Goal: Task Accomplishment & Management: Manage account settings

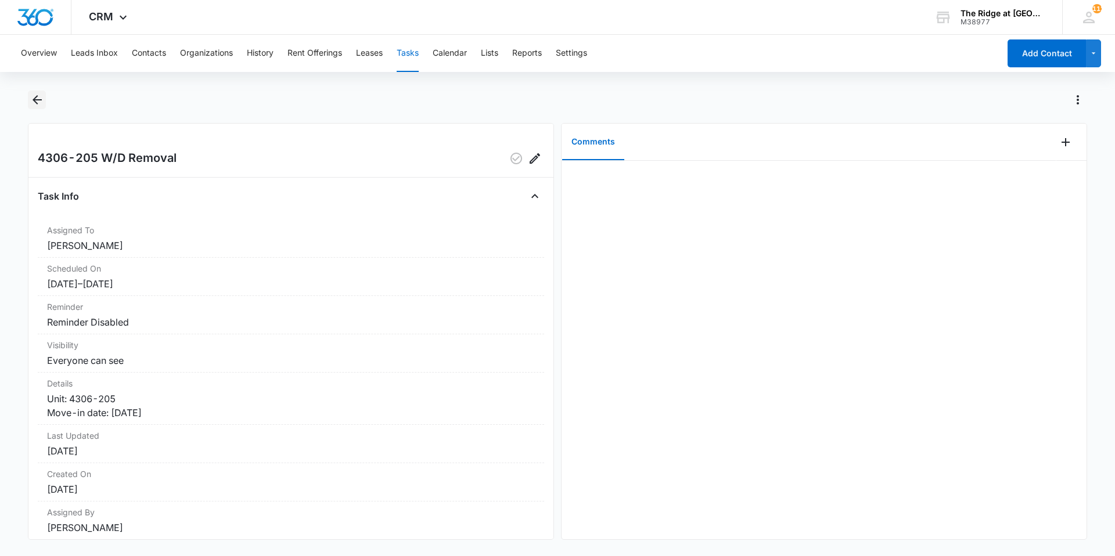
click at [41, 97] on icon "Back" at bounding box center [37, 100] width 14 height 14
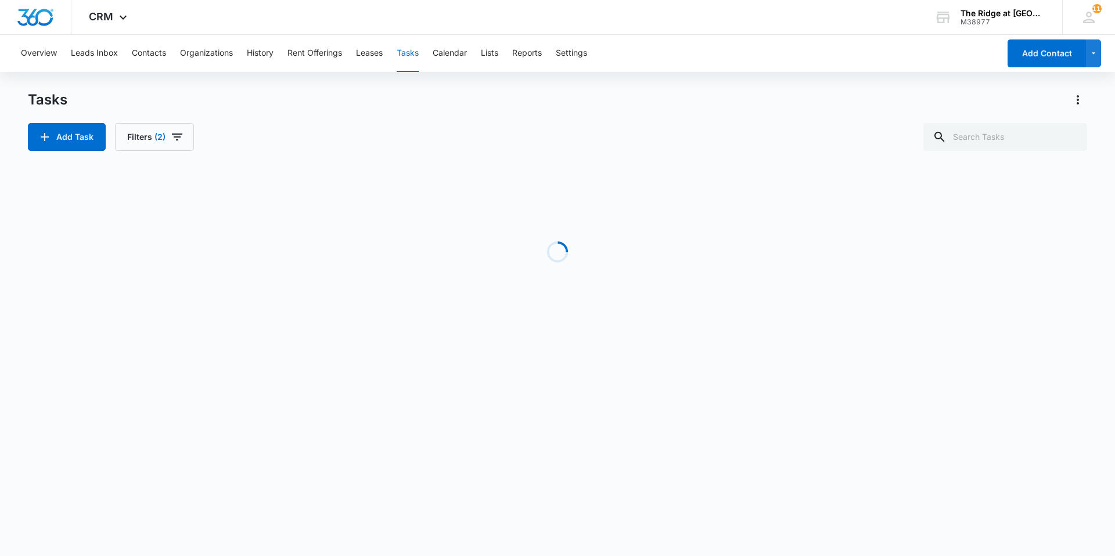
drag, startPoint x: 293, startPoint y: 422, endPoint x: 361, endPoint y: 123, distance: 306.8
click at [361, 123] on div "Add Task Filters (2)" at bounding box center [557, 137] width 1059 height 28
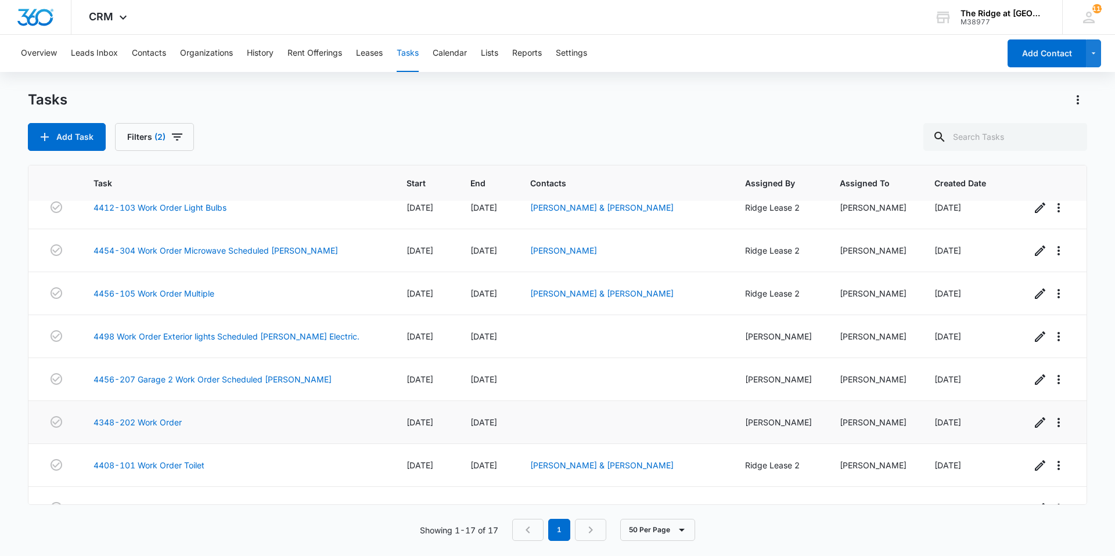
scroll to position [427, 0]
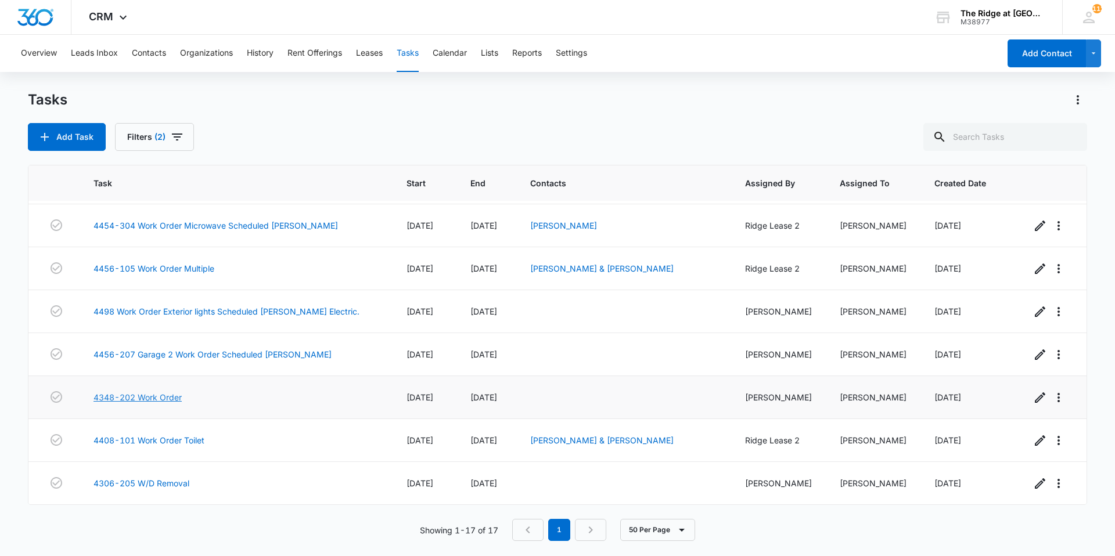
click at [159, 396] on link "4348-202 Work Order" at bounding box center [137, 397] width 88 height 12
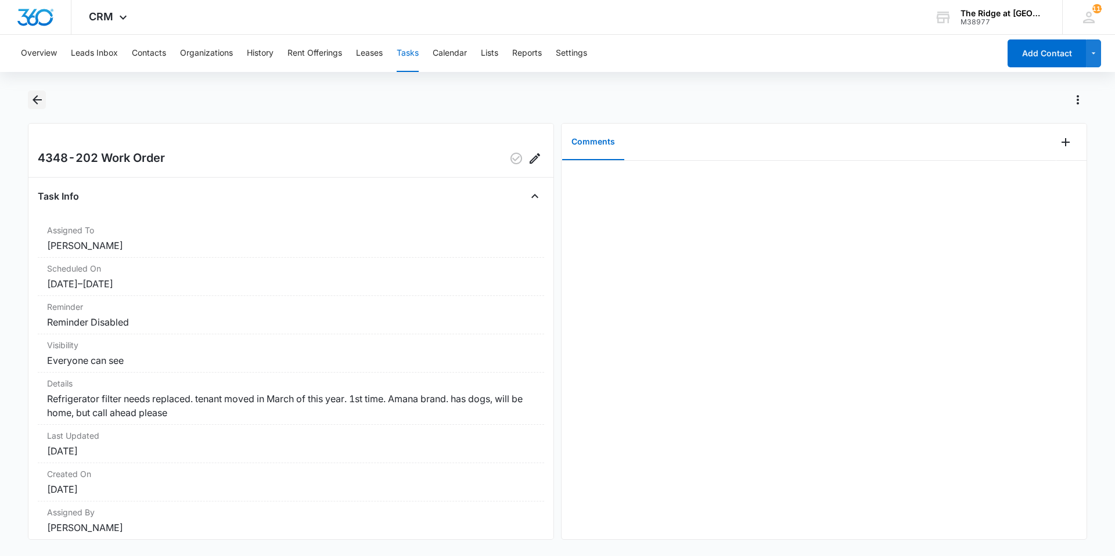
click at [31, 98] on icon "Back" at bounding box center [37, 100] width 14 height 14
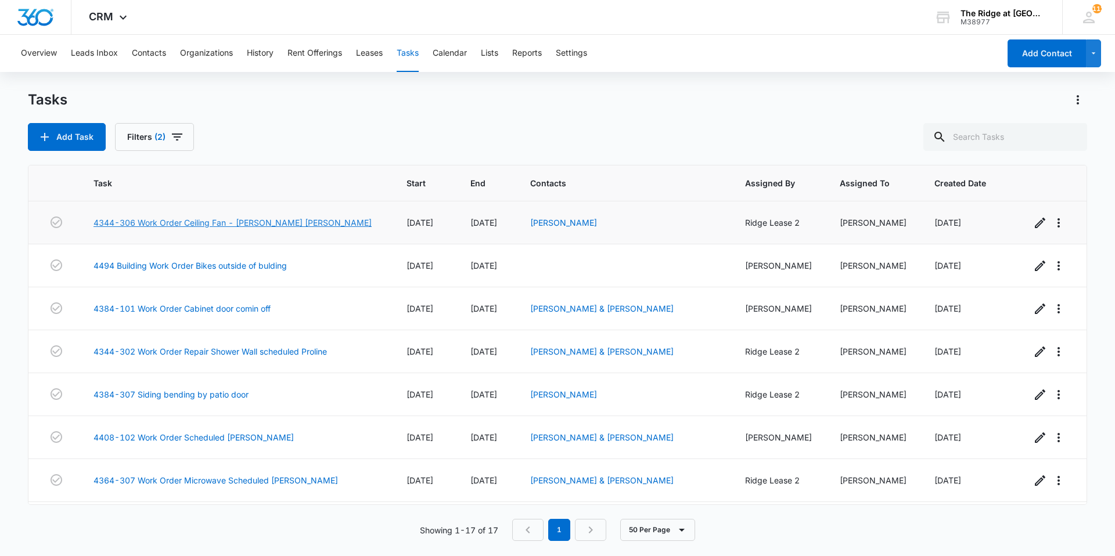
click at [243, 225] on link "4344-306 Work Order Ceiling Fan - [PERSON_NAME] [PERSON_NAME]" at bounding box center [232, 223] width 278 height 12
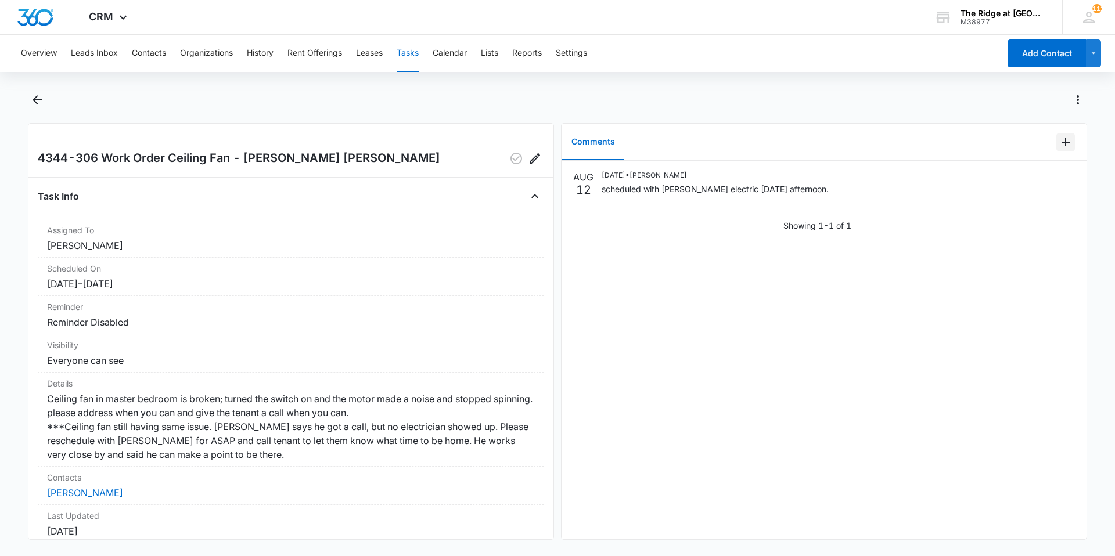
click at [1056, 146] on button "Add Comment" at bounding box center [1065, 142] width 19 height 19
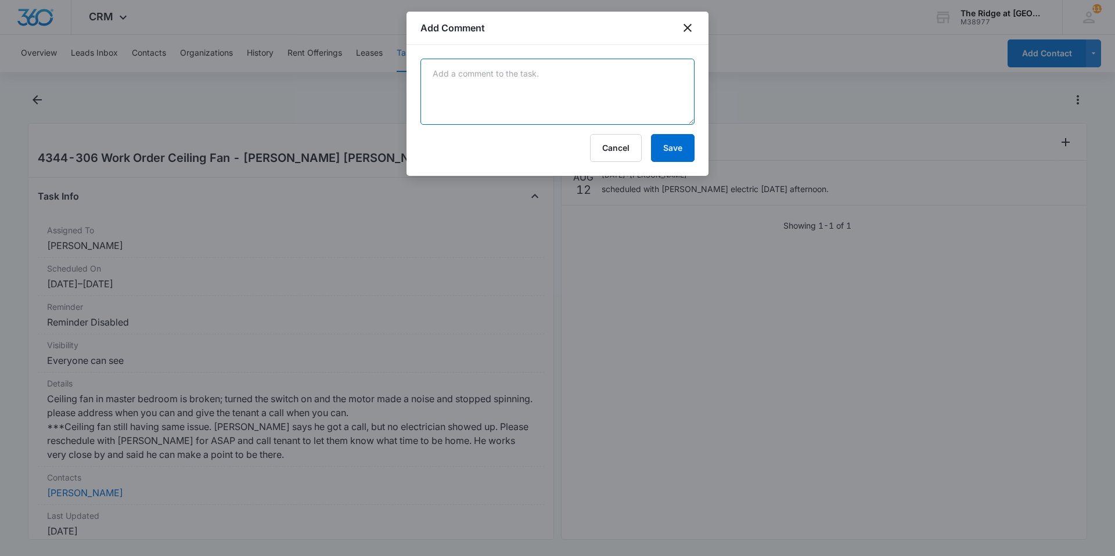
click at [639, 117] on textarea at bounding box center [557, 92] width 274 height 66
type textarea "replaced ceiling fan had seized motor somehow."
click at [683, 140] on button "Save" at bounding box center [673, 148] width 44 height 28
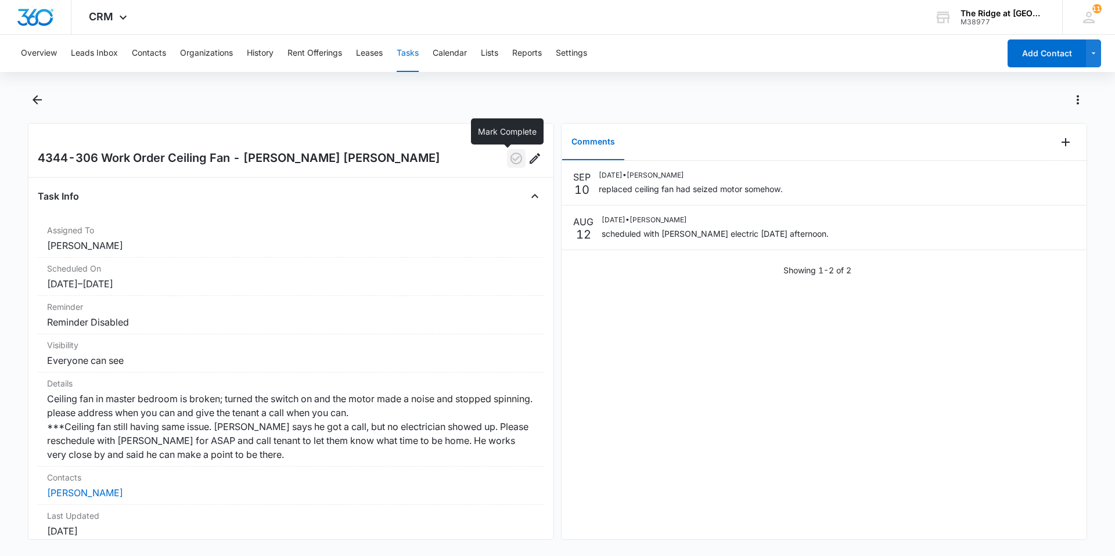
click at [510, 161] on icon "button" at bounding box center [516, 159] width 12 height 12
click at [39, 101] on icon "Back" at bounding box center [37, 100] width 14 height 14
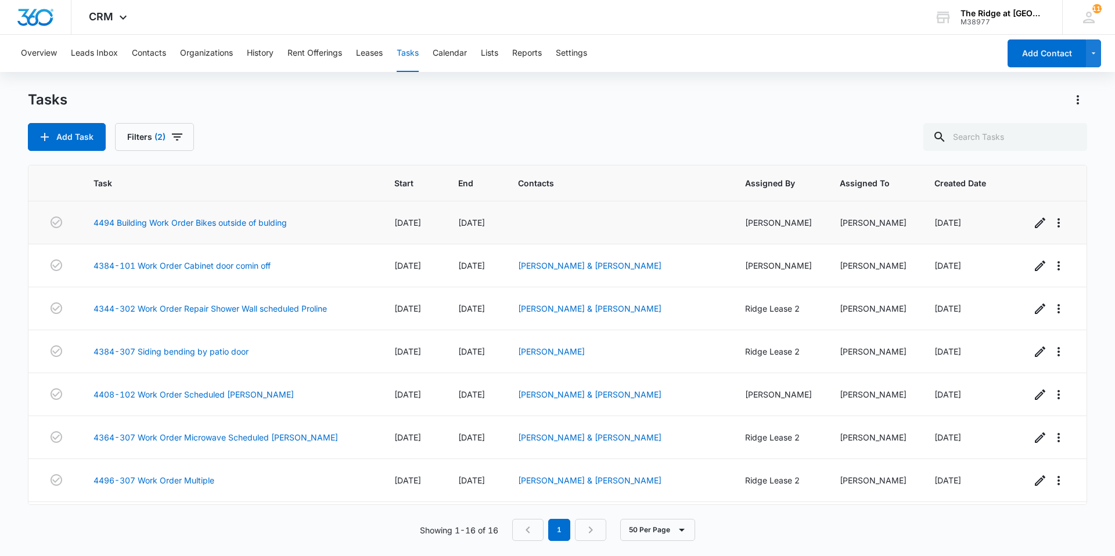
click at [394, 226] on span "08/07/25" at bounding box center [407, 223] width 27 height 10
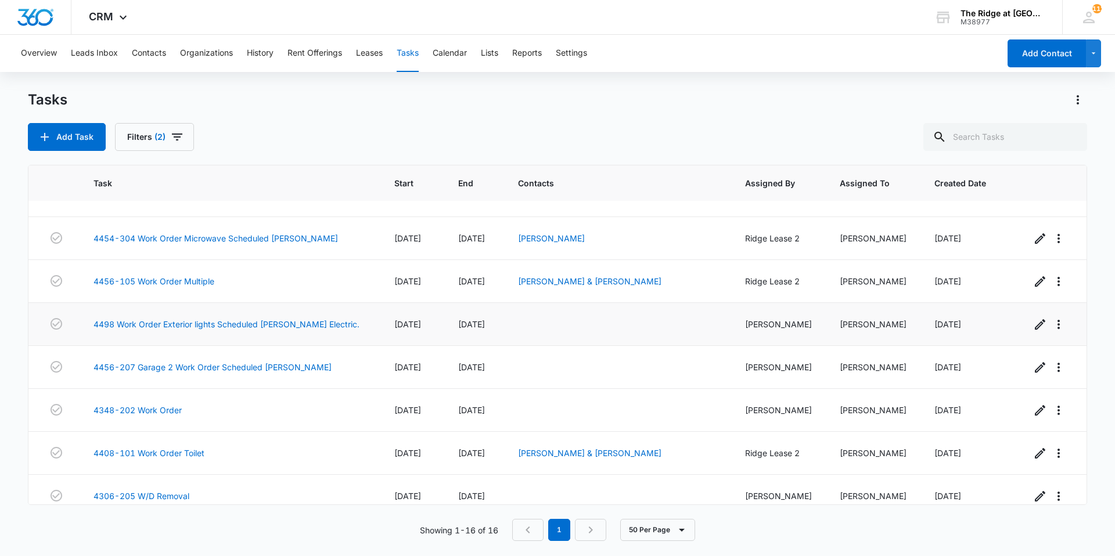
scroll to position [384, 0]
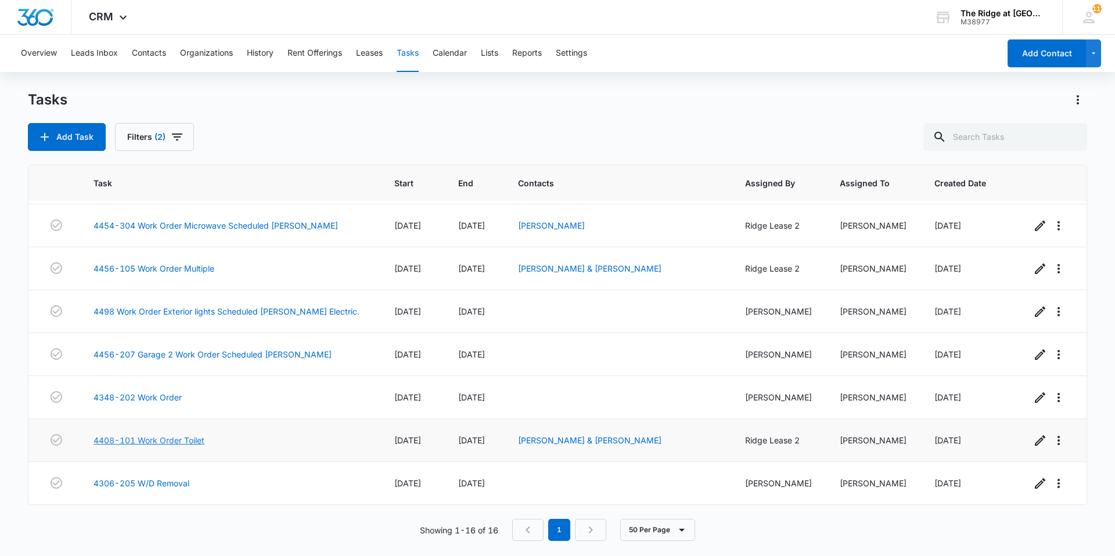
click at [193, 437] on link "4408-101 Work Order Toilet" at bounding box center [148, 440] width 111 height 12
